Goal: Task Accomplishment & Management: Manage account settings

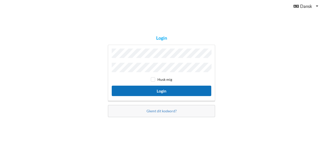
click at [152, 90] on button "Login" at bounding box center [161, 91] width 99 height 10
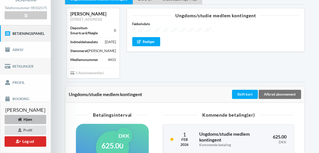
click at [29, 69] on link "Betalinger" at bounding box center [25, 66] width 51 height 16
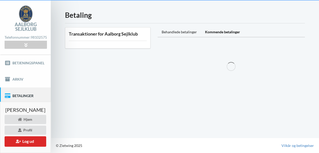
scroll to position [17, 0]
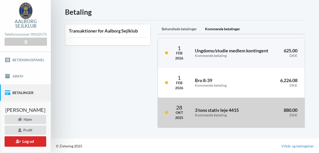
click at [248, 107] on h3 "3 tons stativ leje 4415 Kommende betaling" at bounding box center [226, 112] width 63 height 10
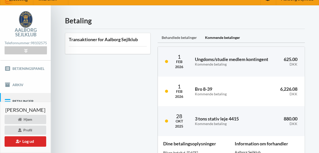
scroll to position [7, 0]
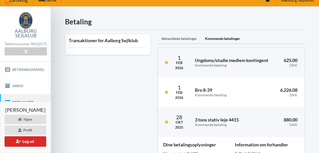
click at [187, 40] on div "Behandlede betalinger" at bounding box center [179, 39] width 43 height 10
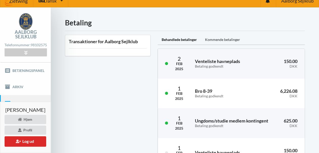
scroll to position [0, 0]
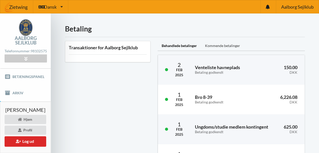
click at [231, 46] on div "Kommende betalinger" at bounding box center [222, 46] width 43 height 10
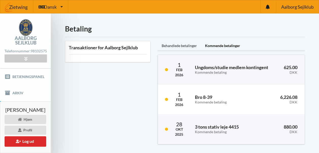
scroll to position [15, 0]
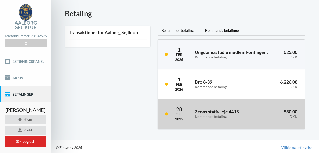
click at [201, 111] on h3 "3 tons stativ leje 4415 Kommende betaling" at bounding box center [226, 114] width 63 height 10
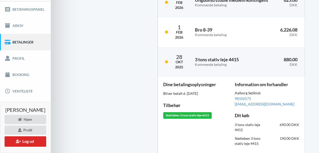
scroll to position [66, 0]
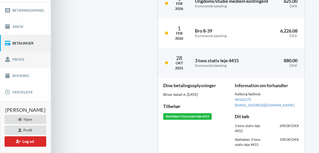
click at [24, 61] on link "Profil" at bounding box center [25, 59] width 51 height 16
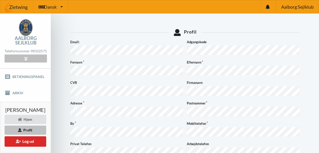
click at [28, 60] on icon at bounding box center [26, 58] width 6 height 4
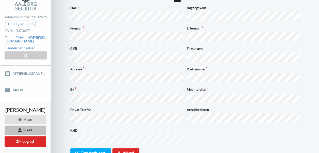
scroll to position [35, 0]
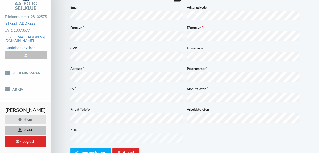
click at [23, 57] on icon at bounding box center [26, 55] width 6 height 4
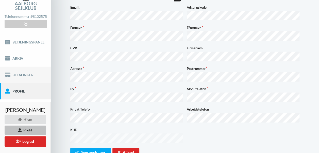
click at [28, 74] on link "Betalinger" at bounding box center [25, 74] width 51 height 16
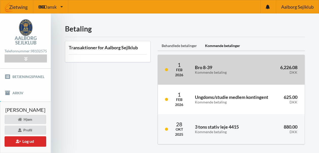
click at [220, 64] on h3 "Bro 8-39 Kommende betaling" at bounding box center [222, 69] width 55 height 10
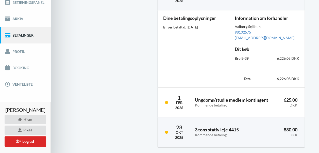
scroll to position [94, 0]
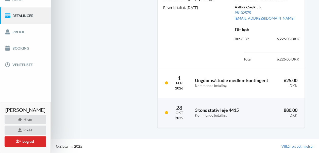
click at [113, 82] on div "Transaktioner for Aalborg Sejlklub" at bounding box center [107, 38] width 93 height 188
click at [26, 40] on link "Profil" at bounding box center [25, 32] width 51 height 16
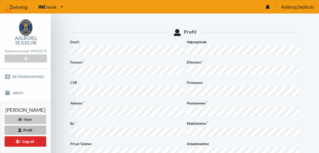
click at [29, 118] on div "Hjem" at bounding box center [26, 119] width 42 height 9
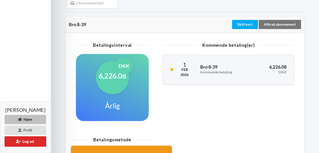
scroll to position [197, 0]
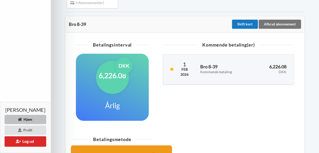
click at [247, 29] on div "Skift kort" at bounding box center [245, 24] width 26 height 9
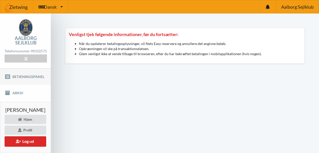
click at [27, 80] on link "Betjeningspanel" at bounding box center [25, 77] width 51 height 16
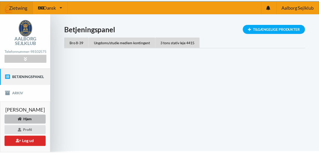
scroll to position [11, 0]
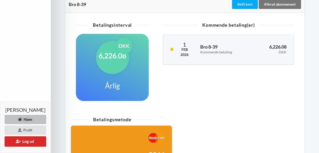
scroll to position [216, 0]
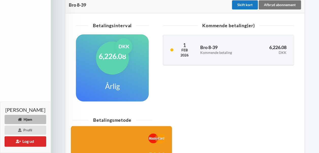
click at [244, 9] on div "Skift kort" at bounding box center [245, 4] width 26 height 9
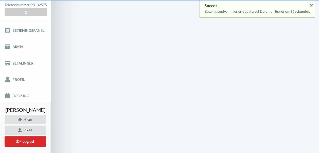
scroll to position [17, 0]
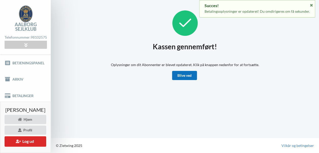
click at [184, 73] on link "Blive ved" at bounding box center [184, 75] width 25 height 9
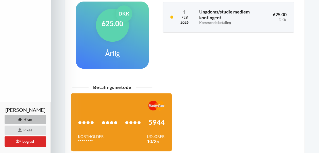
scroll to position [215, 0]
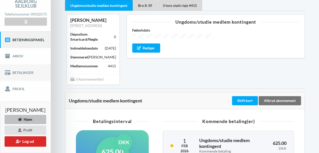
click at [26, 77] on link "Betalinger" at bounding box center [25, 72] width 51 height 16
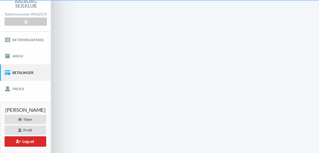
scroll to position [17, 0]
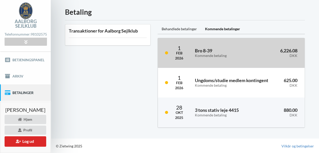
click at [234, 49] on h3 "Bro 8-39 Kommende betaling" at bounding box center [222, 53] width 55 height 10
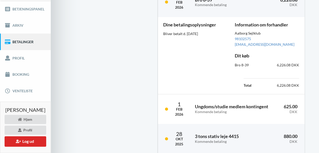
scroll to position [68, 0]
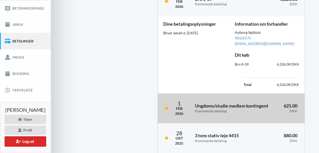
click at [201, 109] on div "Kommende betaling" at bounding box center [234, 111] width 78 height 4
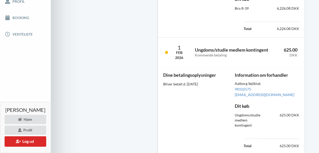
scroll to position [181, 0]
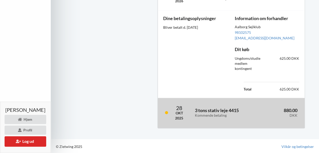
click at [218, 119] on div "3 tons stativ leje 4415 Kommende betaling" at bounding box center [226, 113] width 70 height 16
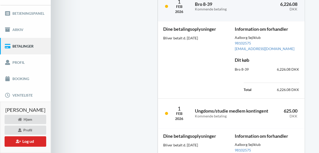
scroll to position [0, 0]
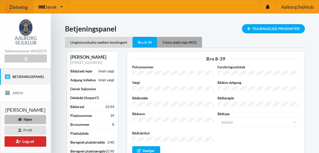
click at [175, 42] on div "3 tons stativ leje 4415" at bounding box center [179, 42] width 45 height 11
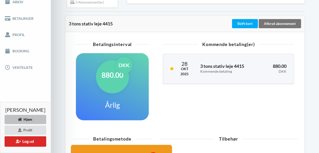
scroll to position [91, 0]
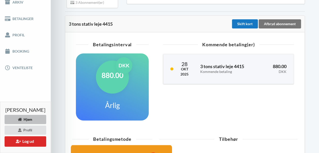
click at [240, 28] on div "Skift kort" at bounding box center [245, 23] width 26 height 9
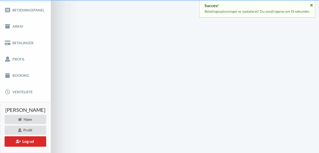
scroll to position [17, 0]
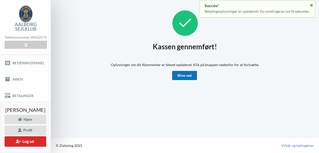
click at [188, 71] on link "Blive ved" at bounding box center [184, 75] width 25 height 9
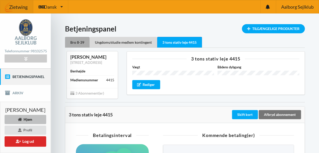
click at [76, 43] on div "Bro 8-39" at bounding box center [77, 42] width 25 height 11
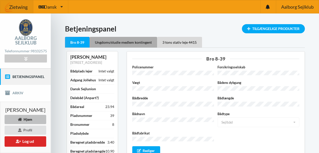
click at [139, 44] on div "Ungdoms/studie medlem kontingent" at bounding box center [123, 42] width 67 height 11
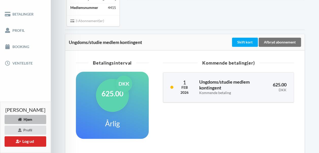
scroll to position [95, 0]
click at [246, 47] on div "Skift kort" at bounding box center [245, 42] width 26 height 9
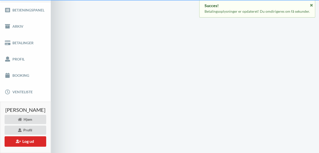
scroll to position [17, 0]
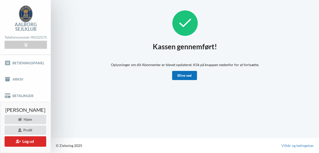
click at [188, 73] on link "Blive ved" at bounding box center [184, 75] width 25 height 9
